Goal: Check status: Check status

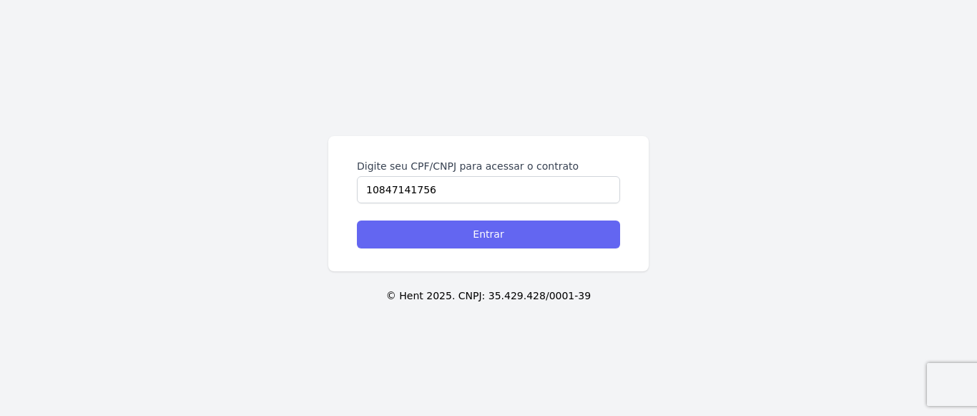
type input "10847141756"
click at [504, 231] on input "Entrar" at bounding box center [488, 234] width 263 height 28
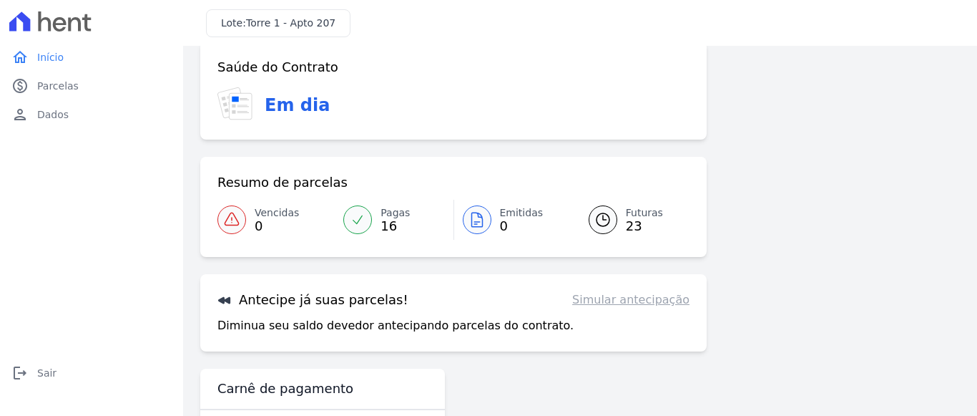
scroll to position [130, 0]
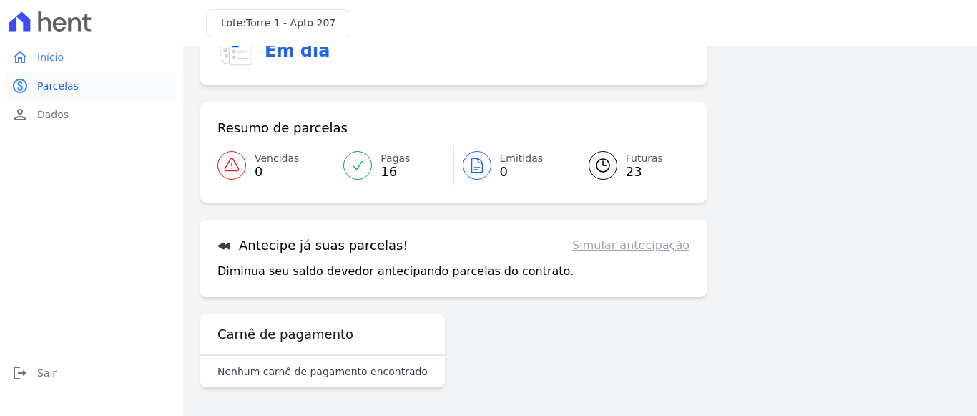
click at [71, 94] on link "paid Parcelas" at bounding box center [92, 86] width 172 height 29
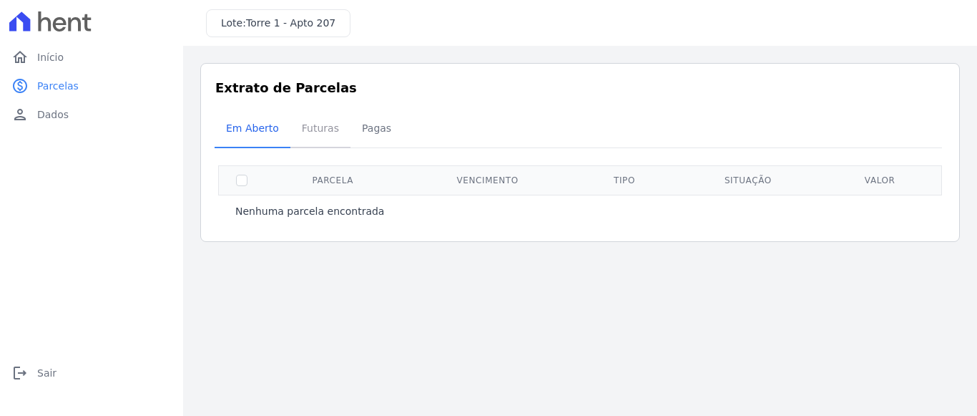
click at [307, 132] on span "Futuras" at bounding box center [320, 128] width 54 height 29
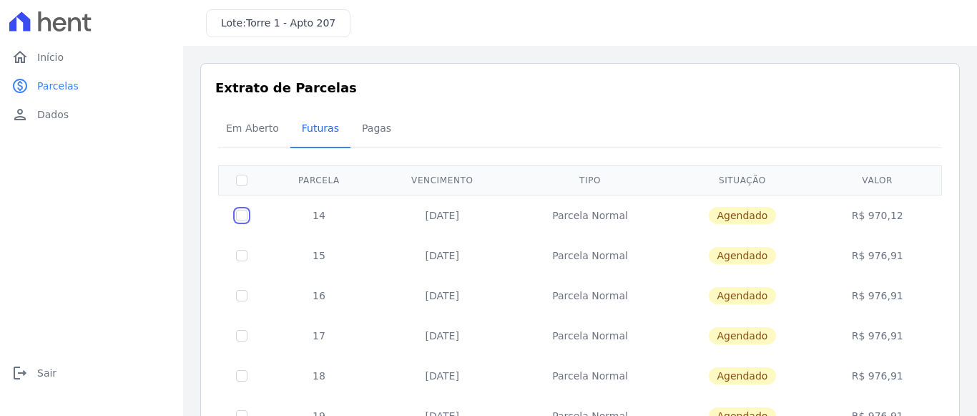
click at [243, 213] on input "checkbox" at bounding box center [241, 215] width 11 height 11
checkbox input "true"
click at [867, 210] on td "R$ 970,12" at bounding box center [877, 215] width 123 height 41
click at [892, 215] on td "R$ 970,12" at bounding box center [877, 215] width 123 height 41
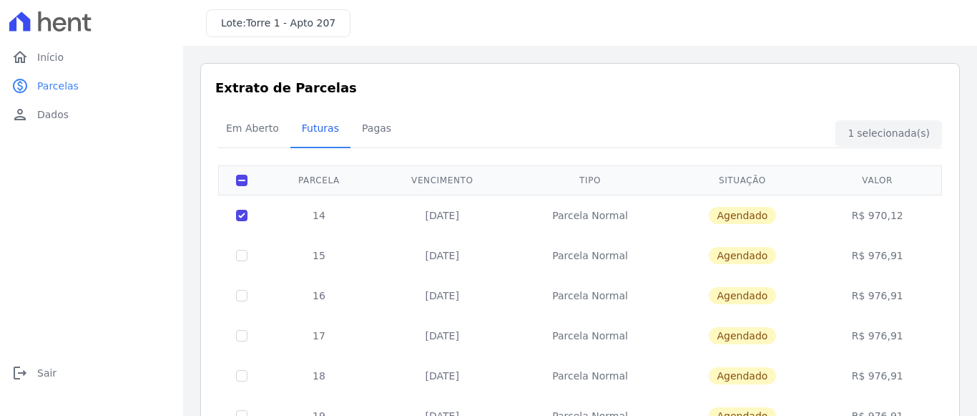
click at [892, 215] on td "R$ 970,12" at bounding box center [877, 215] width 123 height 41
click at [756, 216] on span "Agendado" at bounding box center [743, 215] width 68 height 17
click at [612, 216] on td "Parcela Normal" at bounding box center [591, 215] width 158 height 41
drag, startPoint x: 612, startPoint y: 216, endPoint x: 464, endPoint y: 217, distance: 148.1
click at [609, 216] on td "Parcela Normal" at bounding box center [591, 215] width 158 height 41
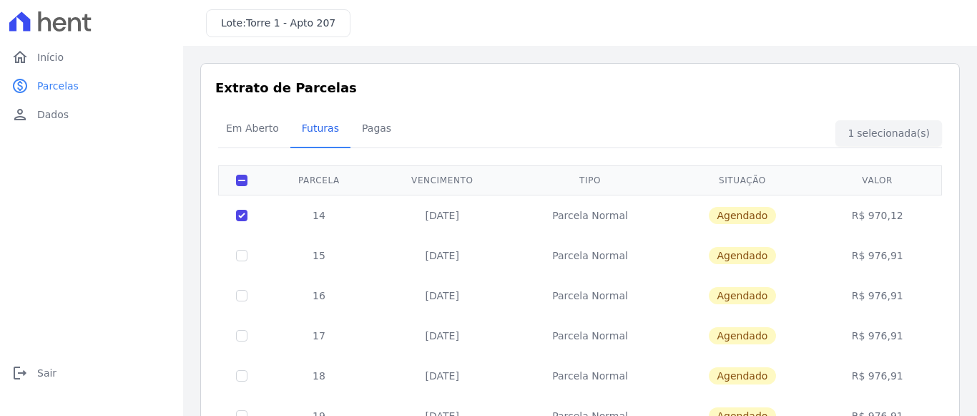
click at [439, 220] on td "20/09/2025" at bounding box center [442, 215] width 138 height 41
click at [361, 133] on span "Pagas" at bounding box center [376, 128] width 47 height 29
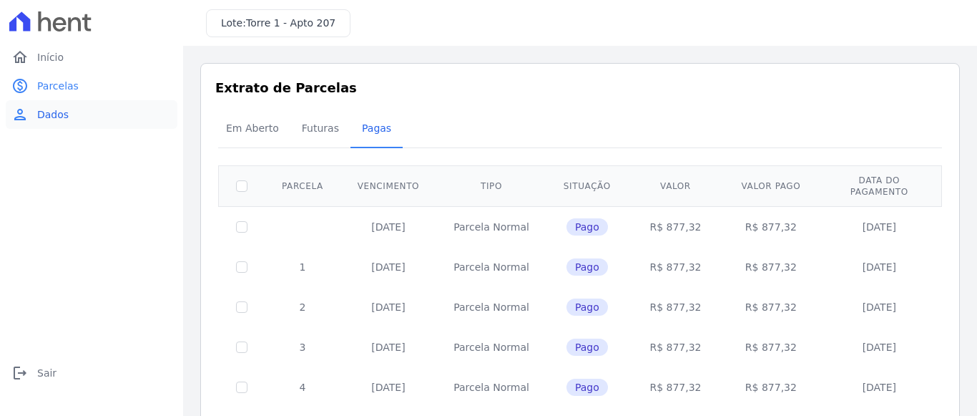
click at [54, 117] on span "Dados" at bounding box center [52, 114] width 31 height 14
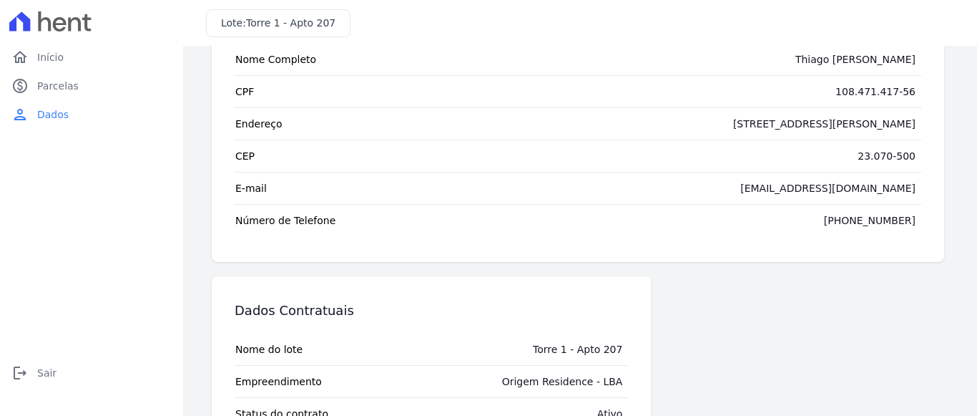
scroll to position [172, 0]
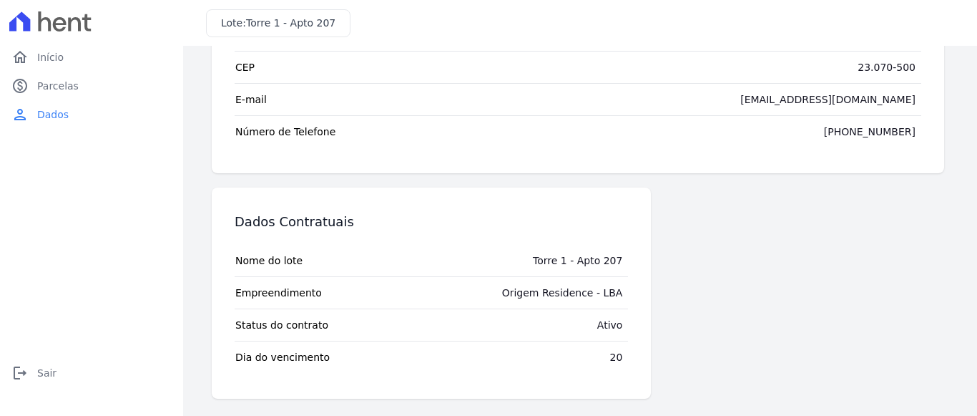
drag, startPoint x: 518, startPoint y: 290, endPoint x: 673, endPoint y: 288, distance: 155.3
click at [651, 288] on div "Dados Contratuais Nome do lote Torre 1 - Apto 207 Empreendimento Origem Residen…" at bounding box center [431, 292] width 439 height 211
drag, startPoint x: 266, startPoint y: 356, endPoint x: 691, endPoint y: 359, distance: 425.0
click at [651, 366] on div "Dados Contratuais Nome do lote Torre 1 - Apto 207 Empreendimento Origem Residen…" at bounding box center [431, 292] width 439 height 211
